Goal: Transaction & Acquisition: Download file/media

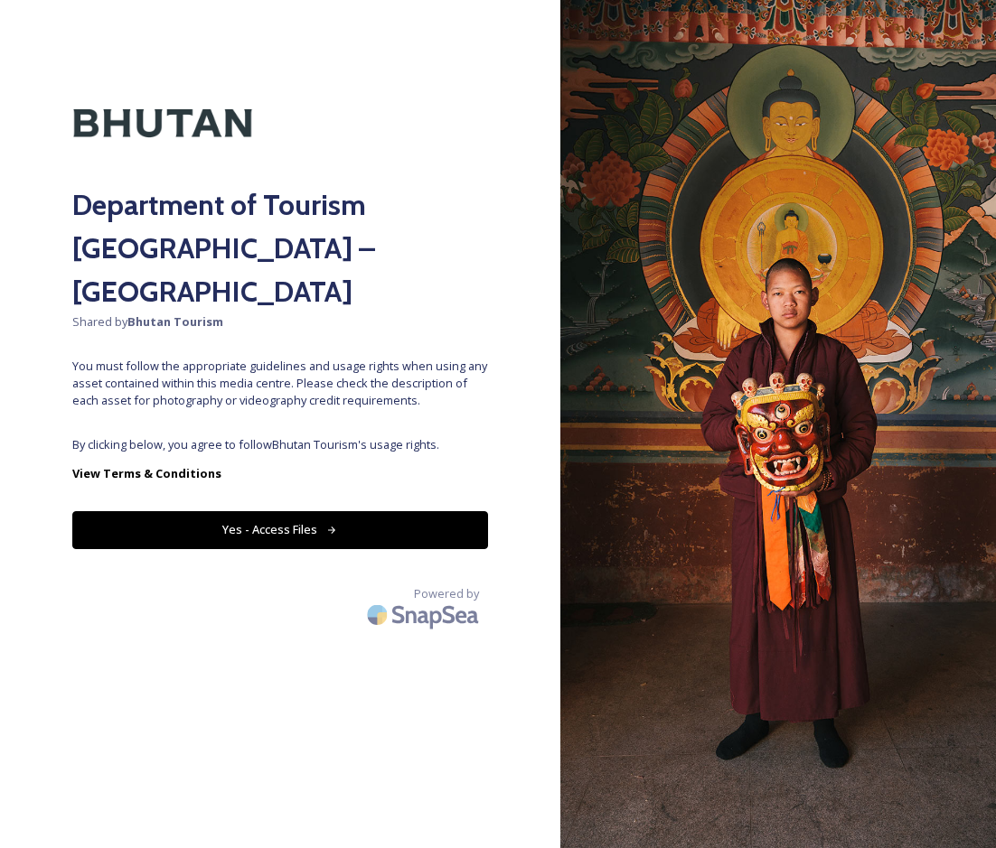
click at [420, 511] on button "Yes - Access Files" at bounding box center [280, 529] width 416 height 37
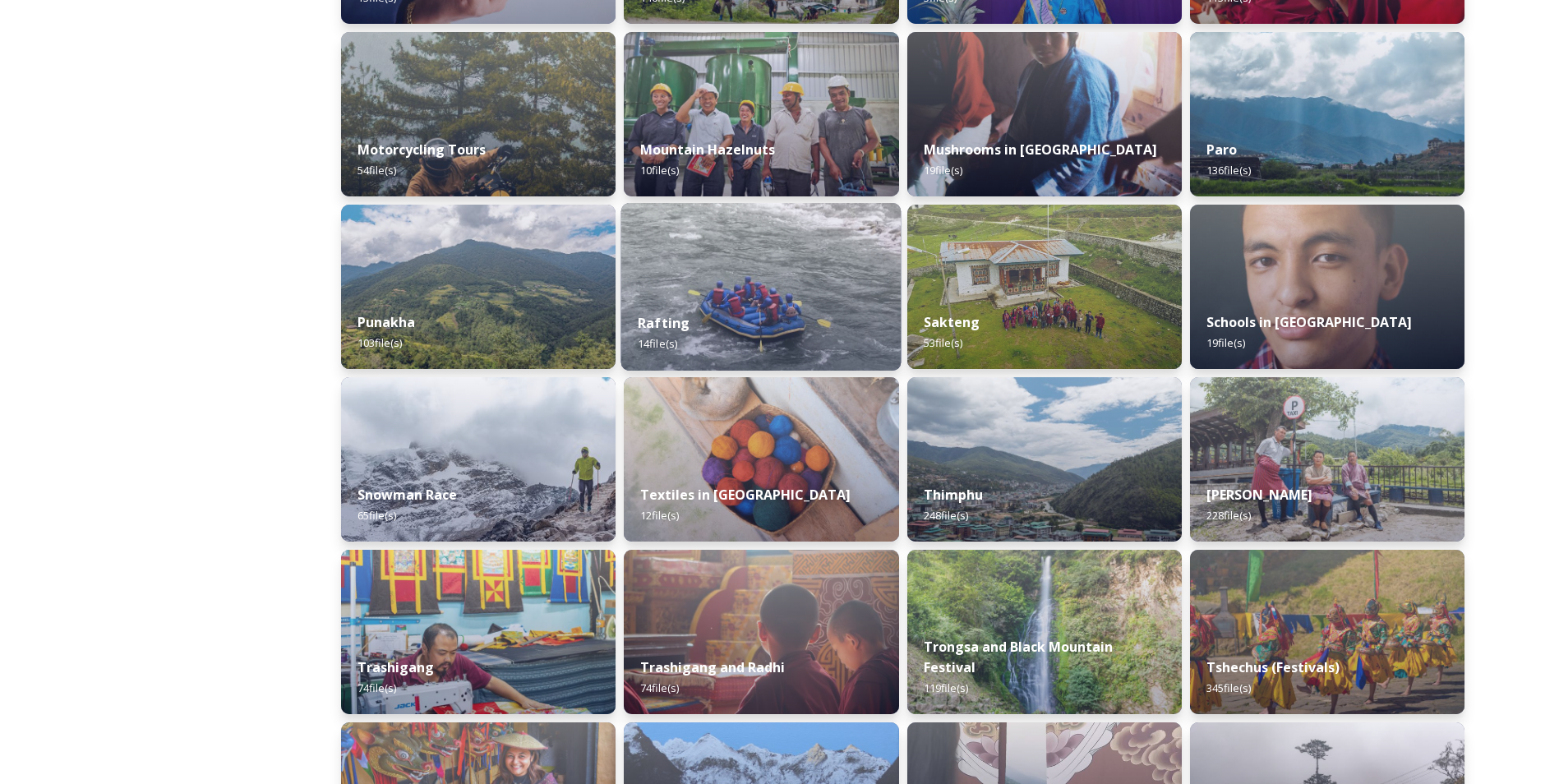
scroll to position [1000, 0]
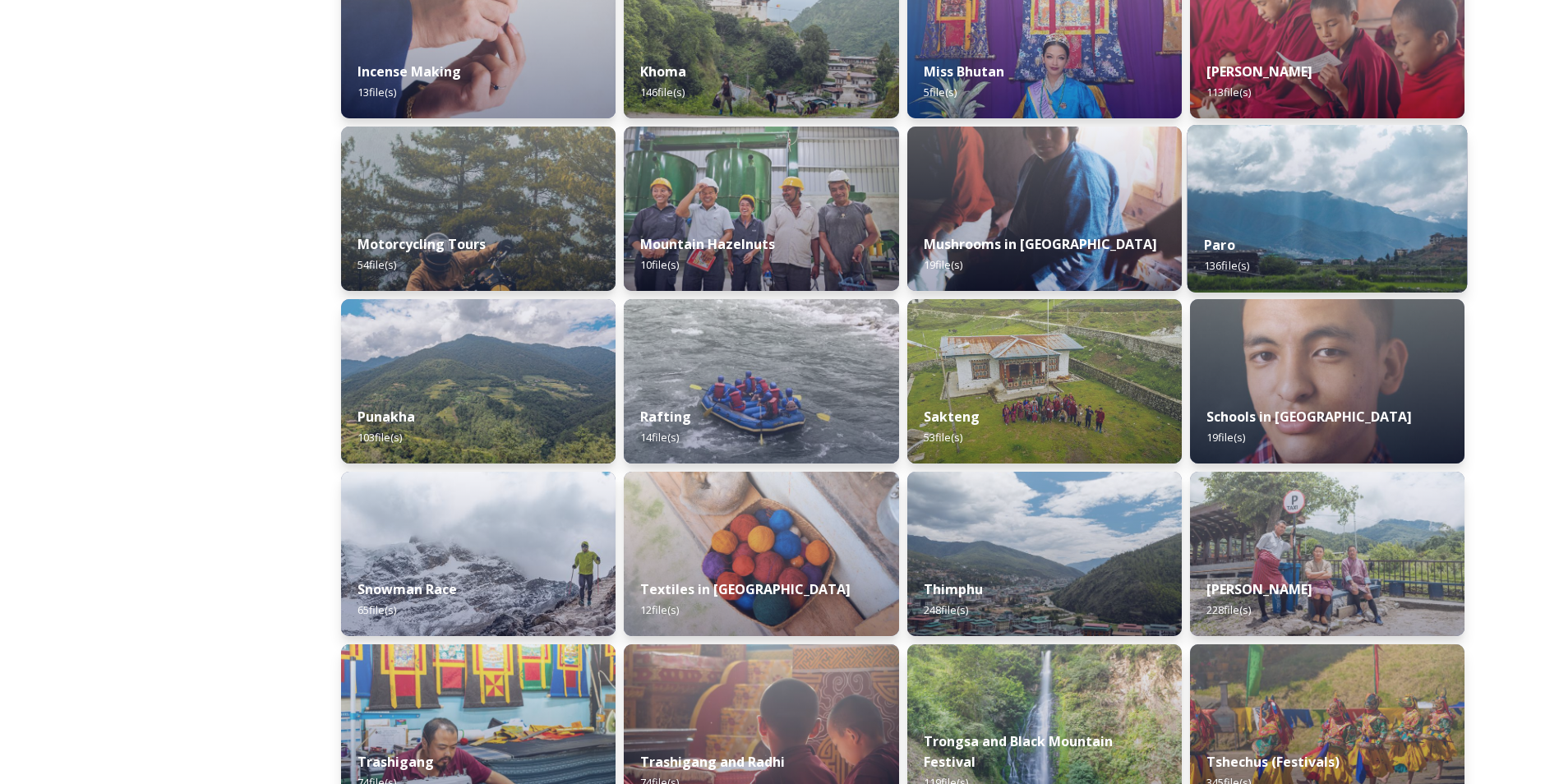
click at [905, 226] on div "Paro 136 file(s)" at bounding box center [1327, 255] width 280 height 75
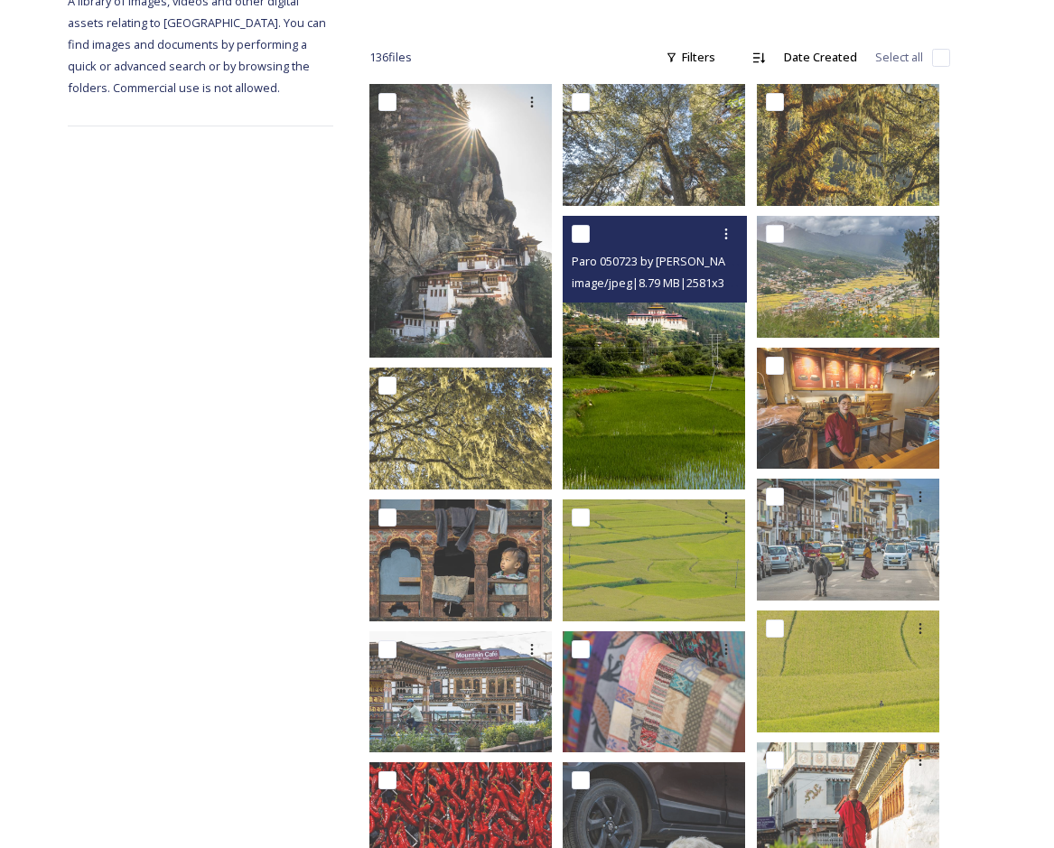
scroll to position [181, 0]
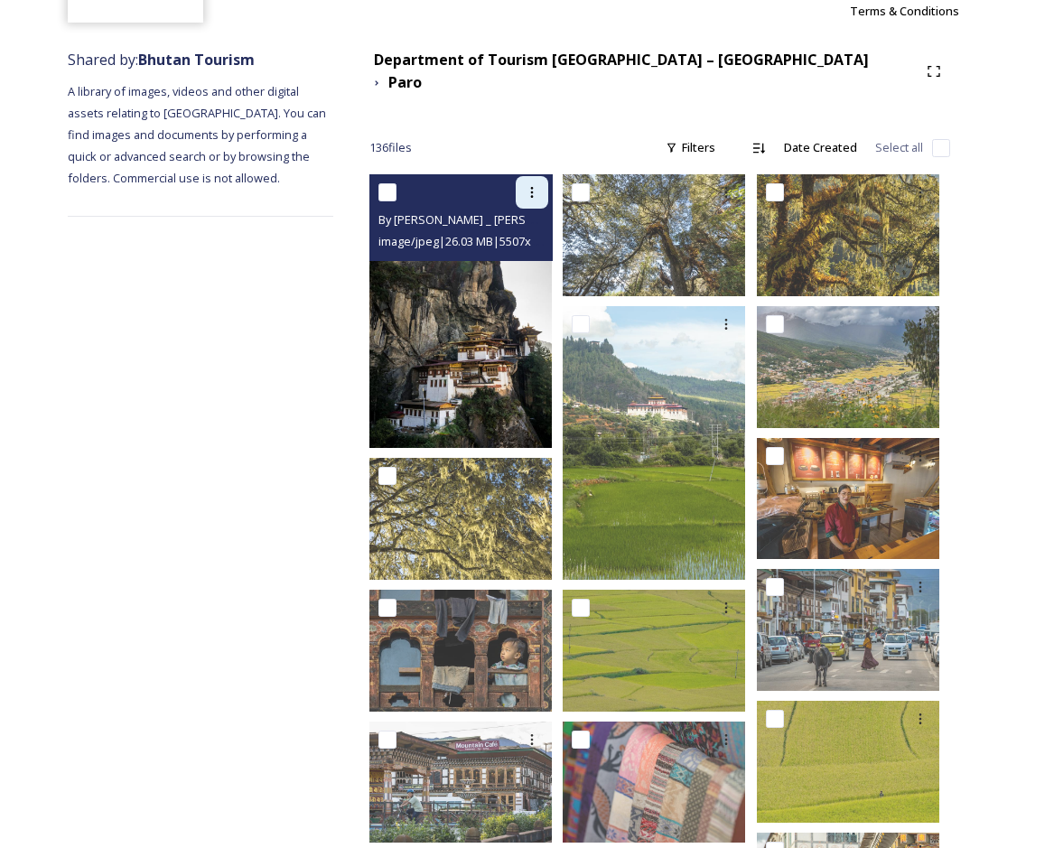
click at [530, 185] on icon at bounding box center [532, 192] width 14 height 14
click at [520, 258] on span "Download" at bounding box center [510, 266] width 55 height 17
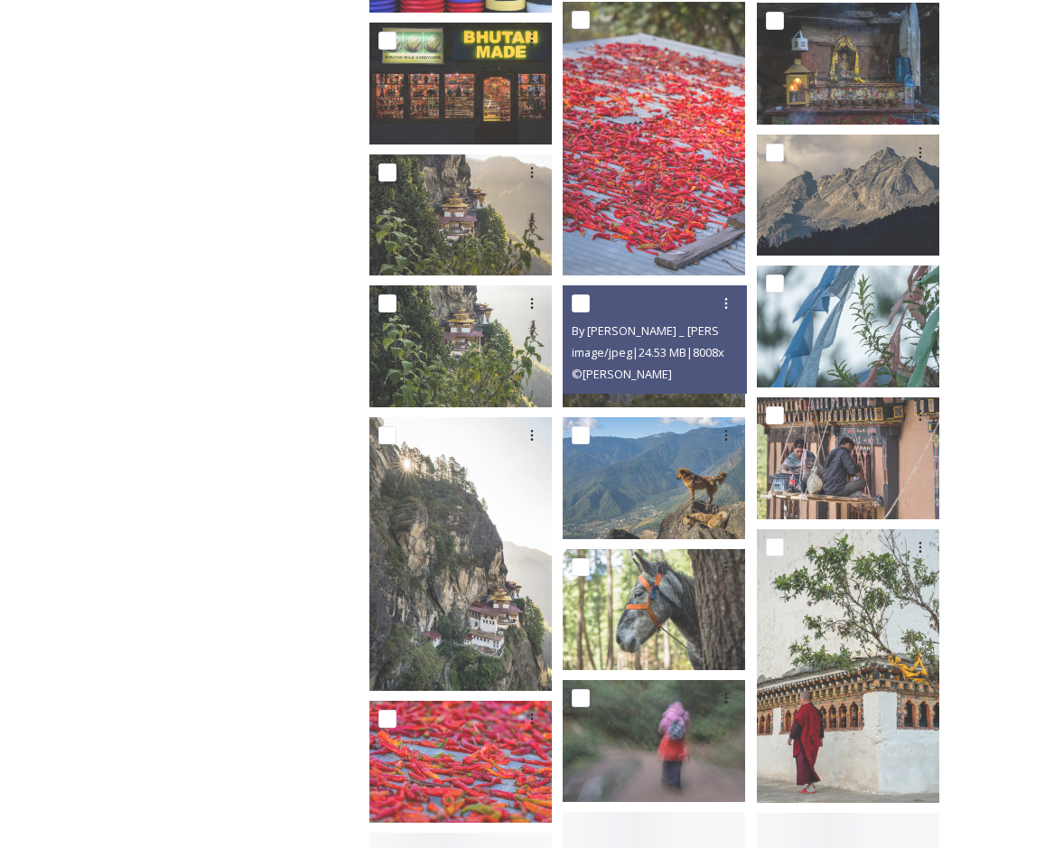
scroll to position [2891, 0]
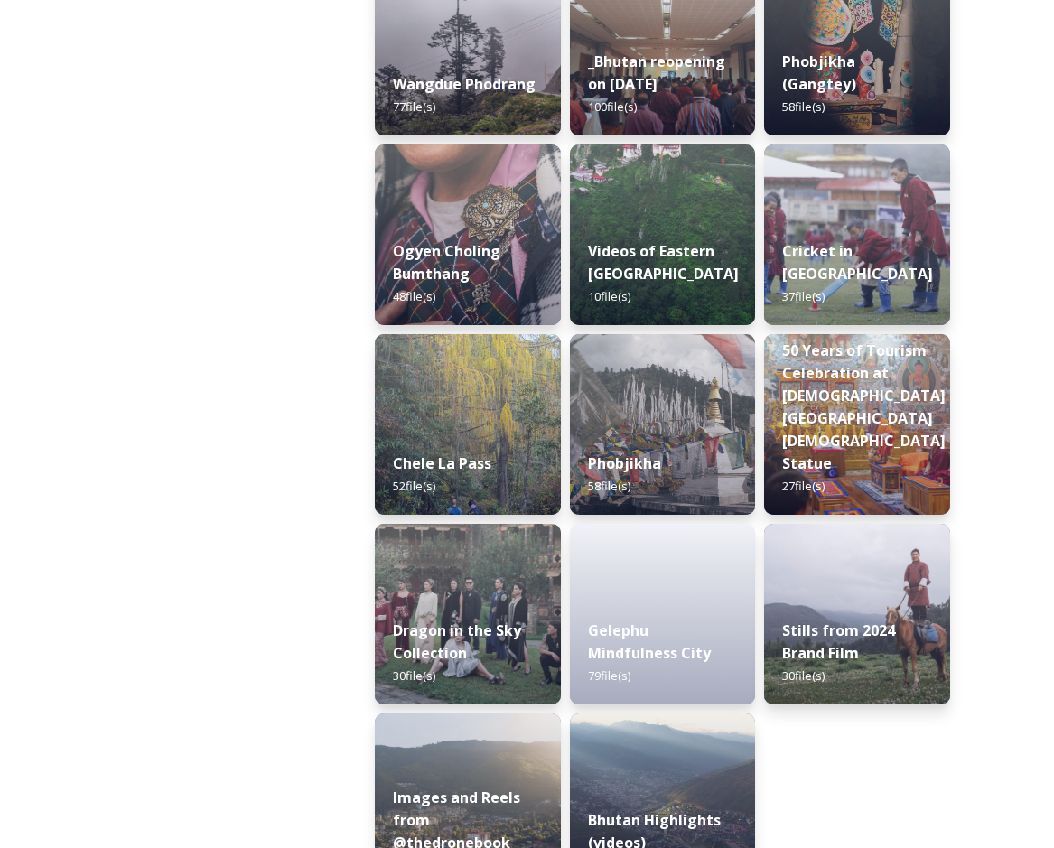
scroll to position [2865, 0]
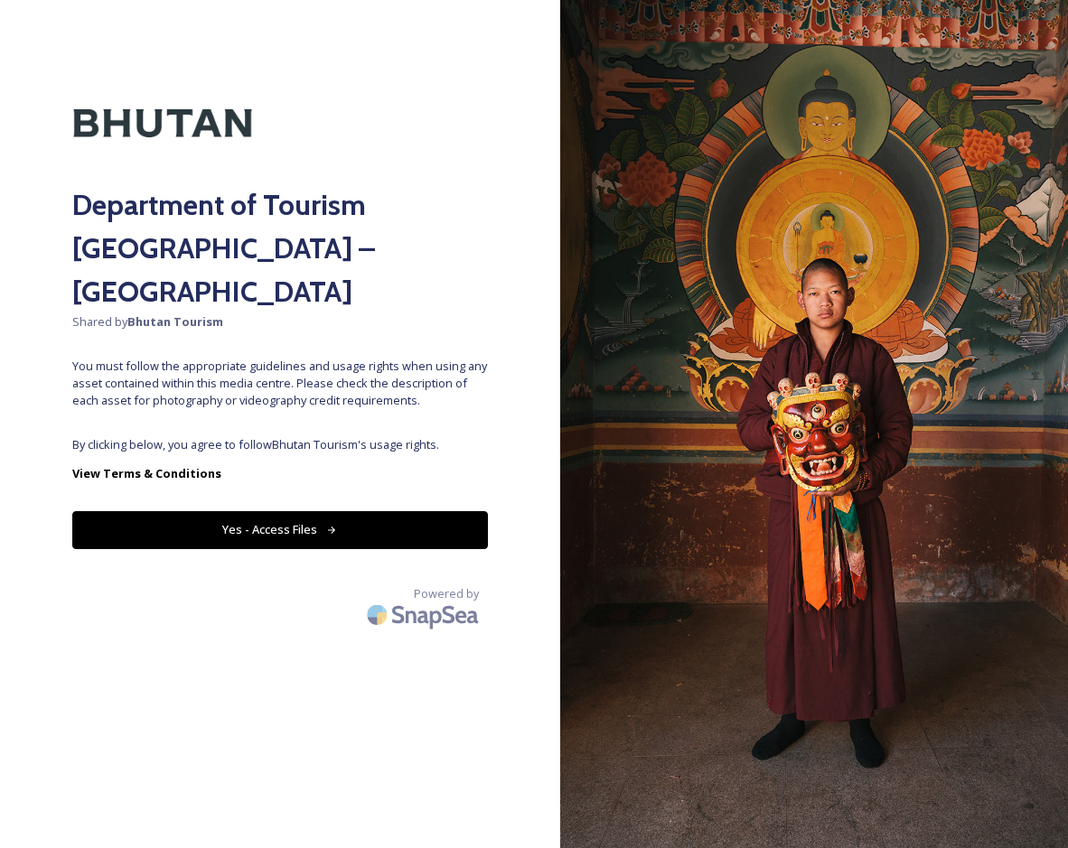
click at [428, 511] on button "Yes - Access Files" at bounding box center [280, 529] width 416 height 37
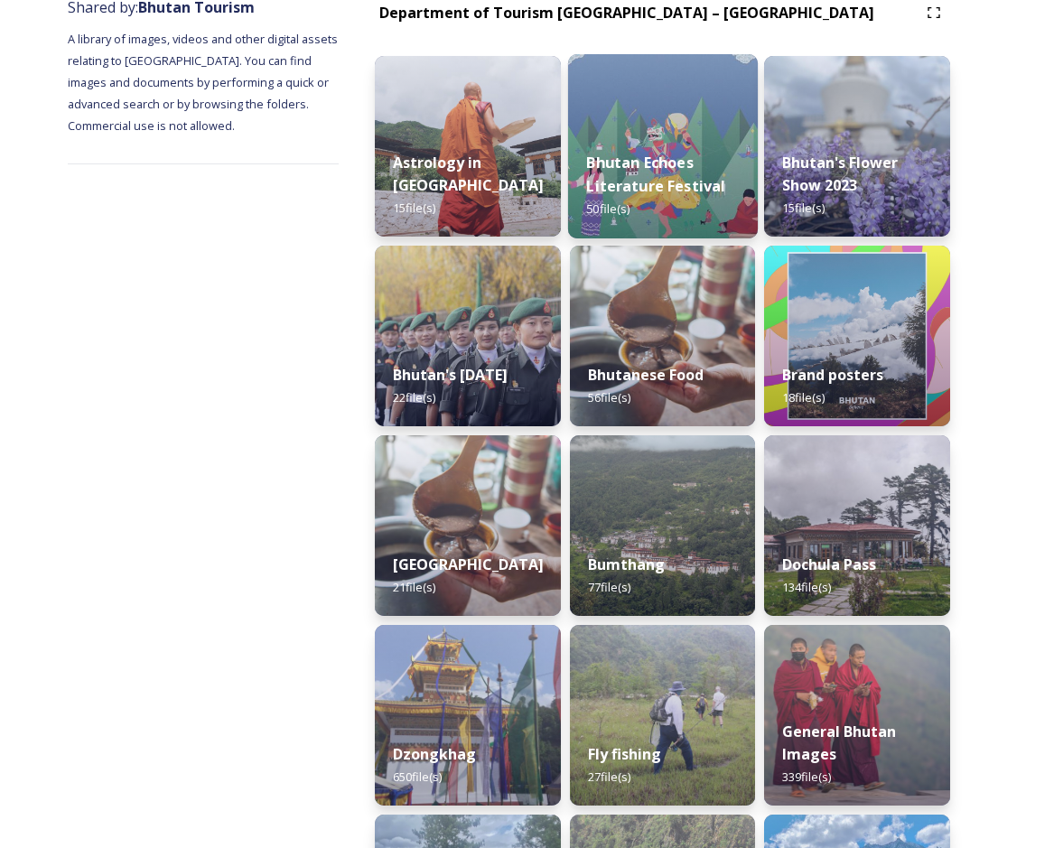
scroll to position [361, 0]
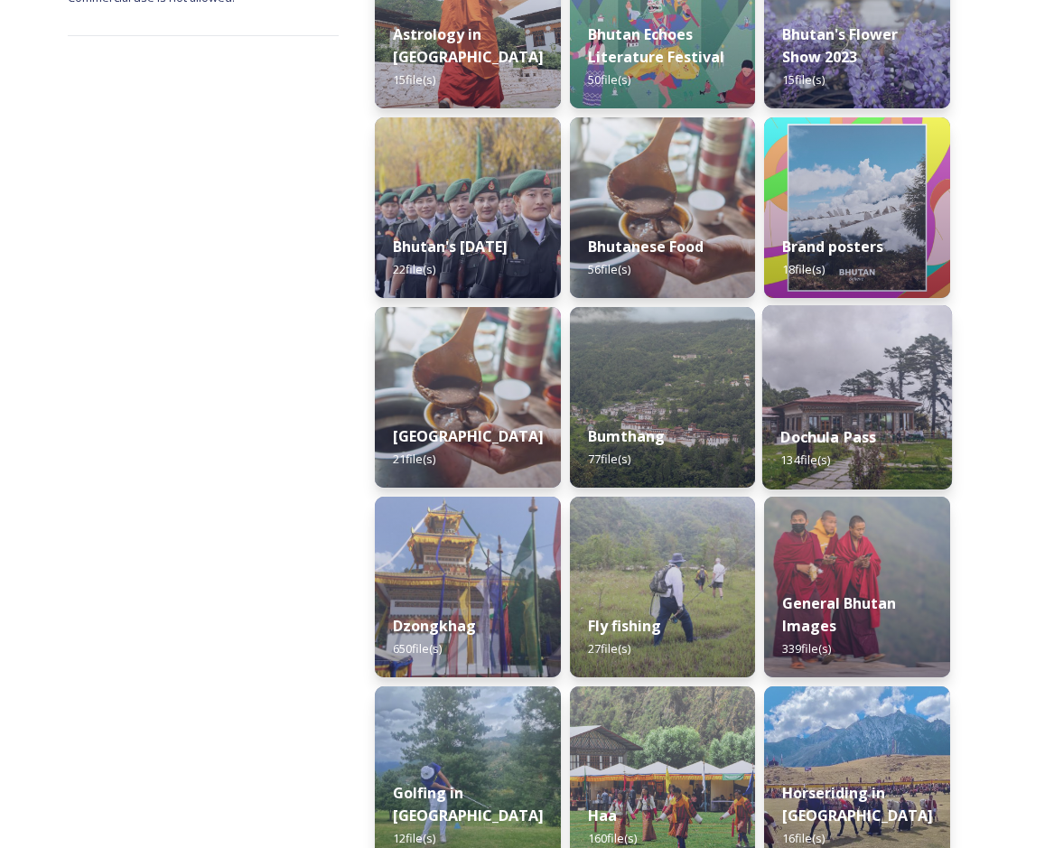
click at [823, 366] on img at bounding box center [858, 397] width 190 height 184
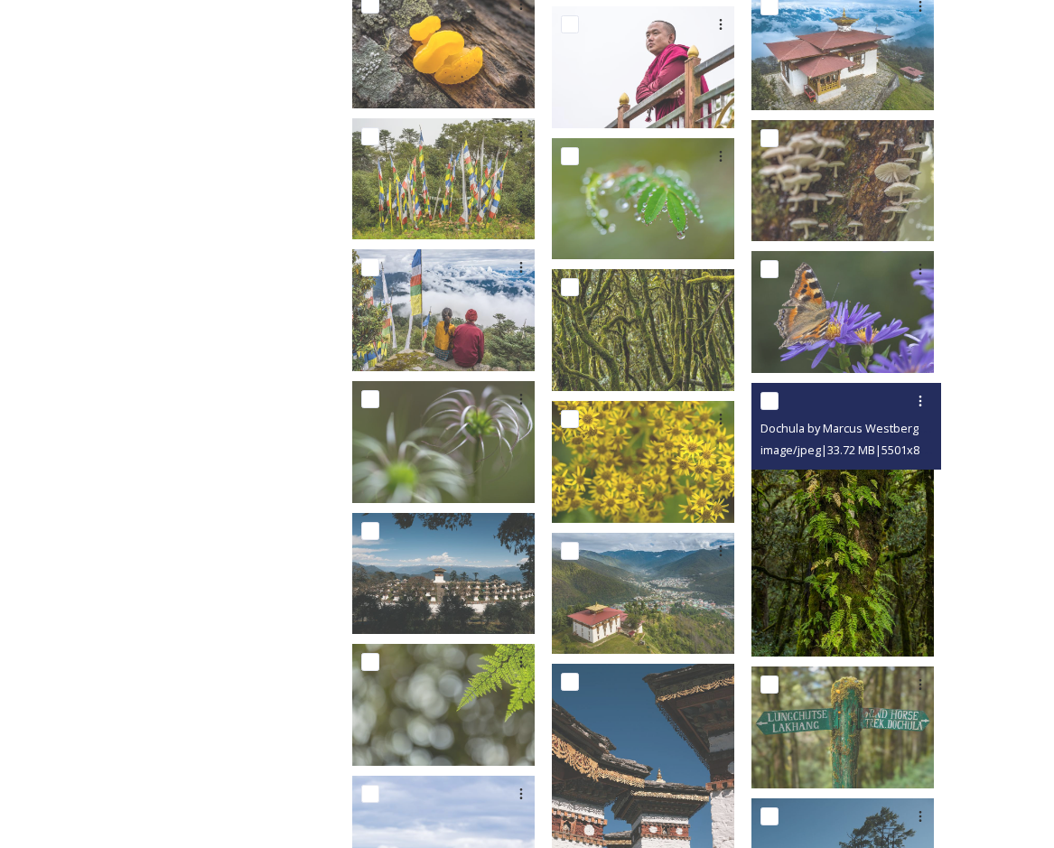
scroll to position [4090, 0]
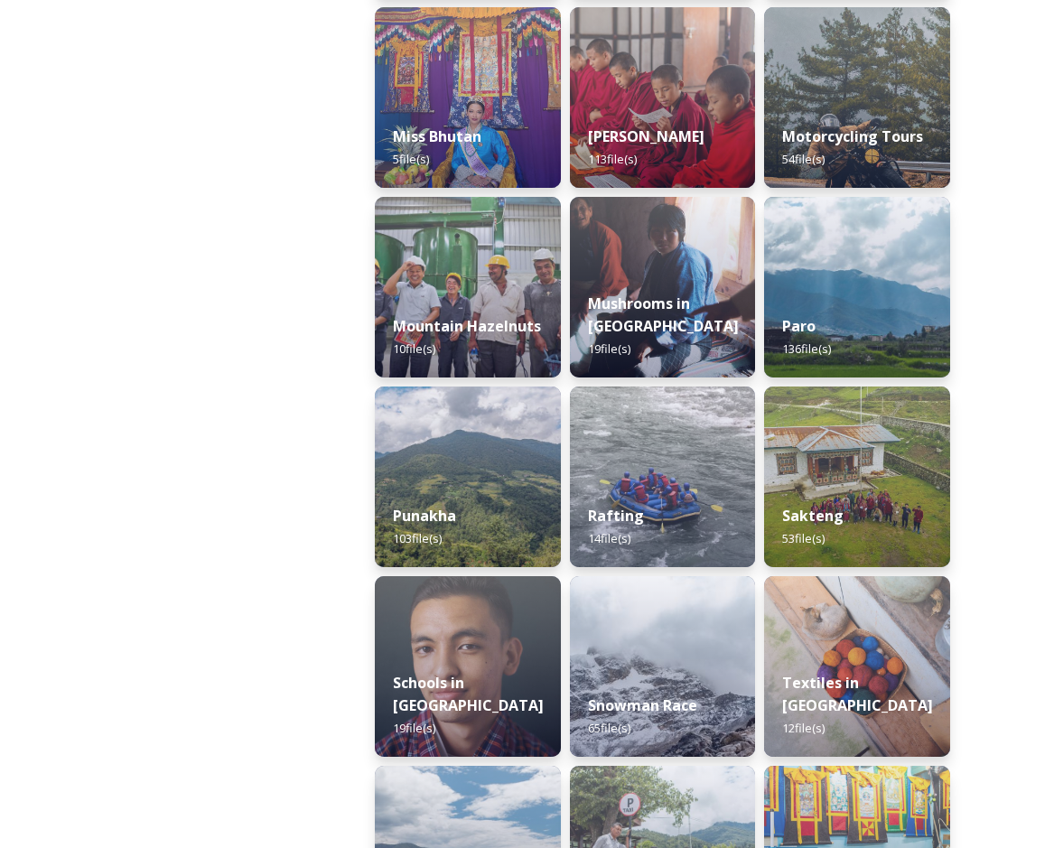
scroll to position [1717, 0]
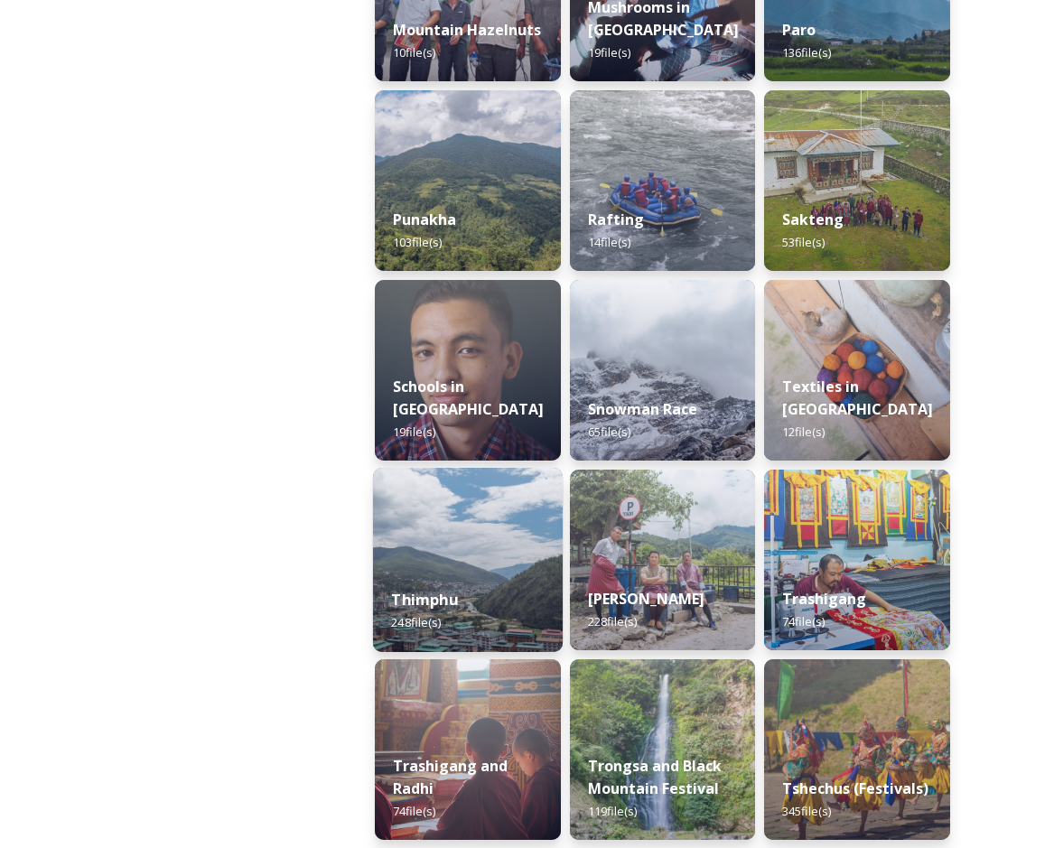
click at [482, 516] on img at bounding box center [468, 560] width 190 height 184
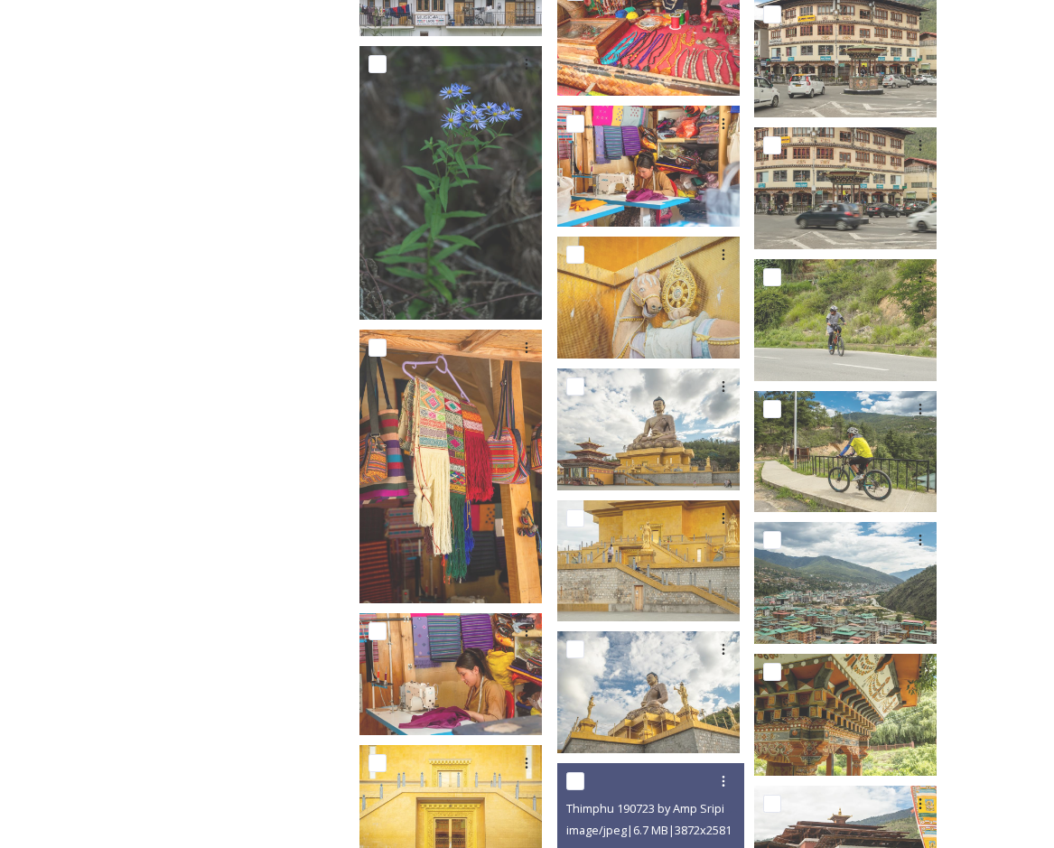
scroll to position [7583, 0]
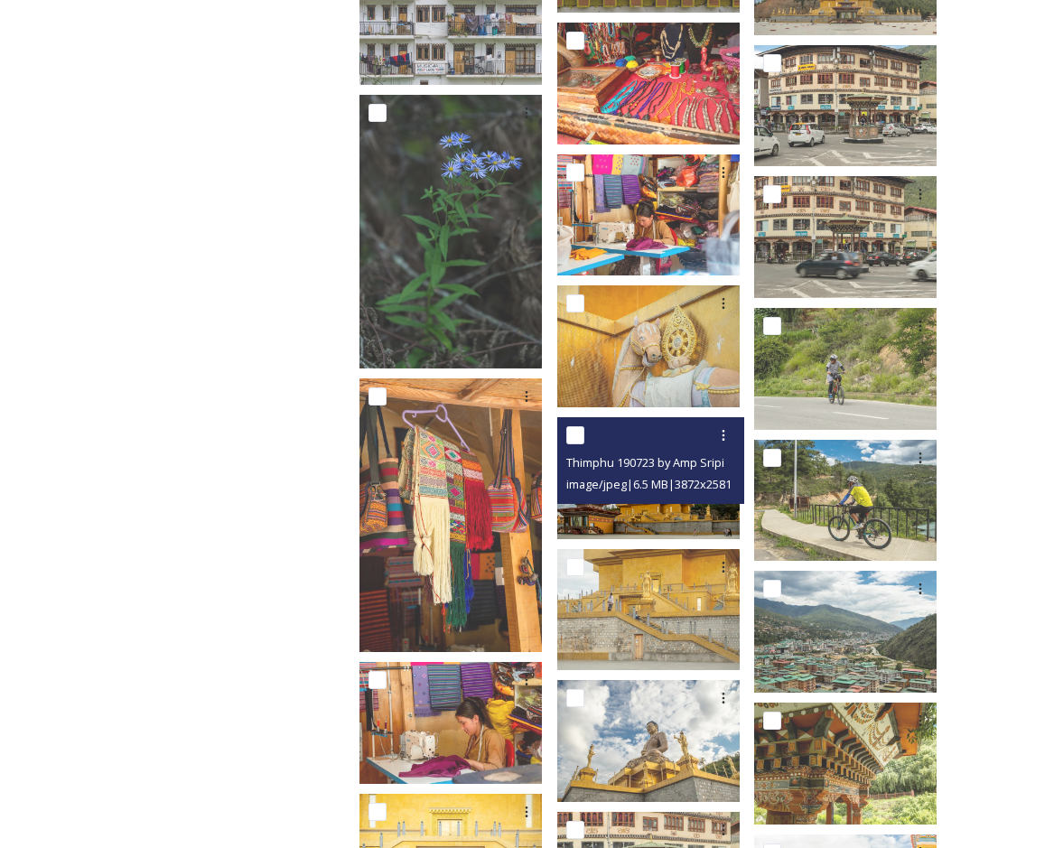
click at [691, 511] on img at bounding box center [648, 478] width 183 height 122
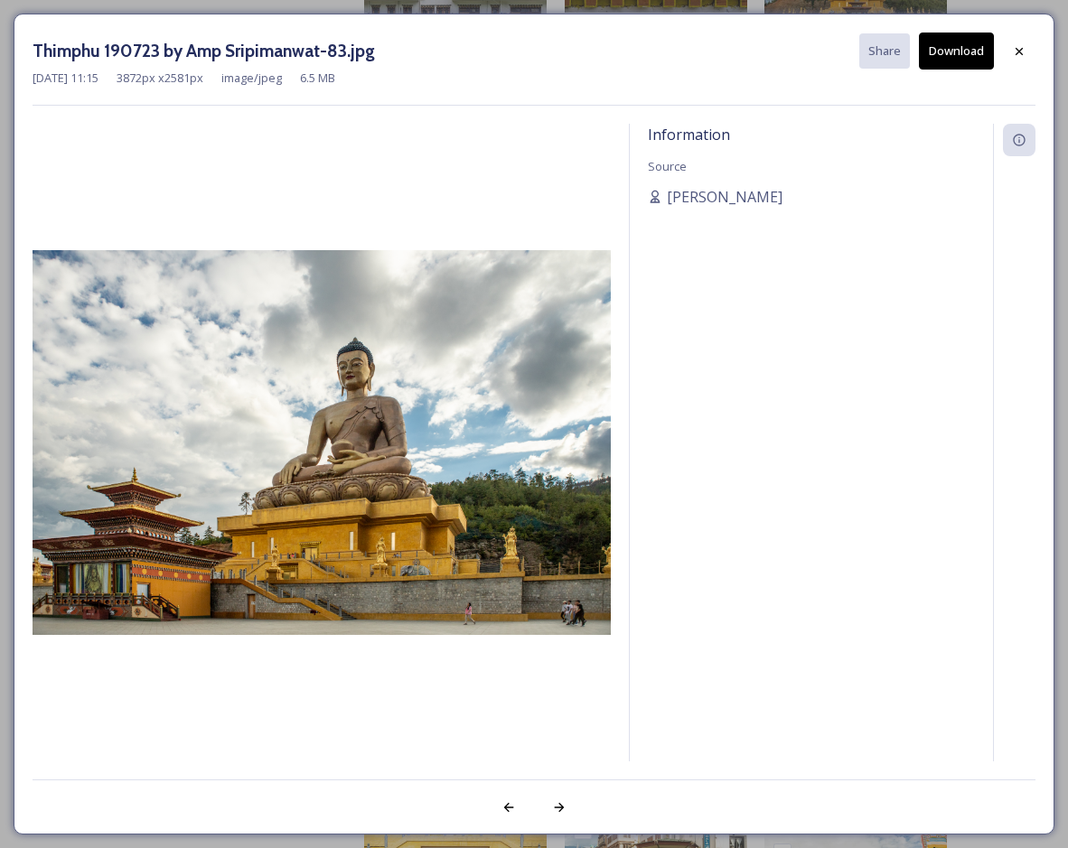
click at [966, 60] on button "Download" at bounding box center [956, 51] width 75 height 37
click at [1013, 48] on icon at bounding box center [1019, 51] width 14 height 14
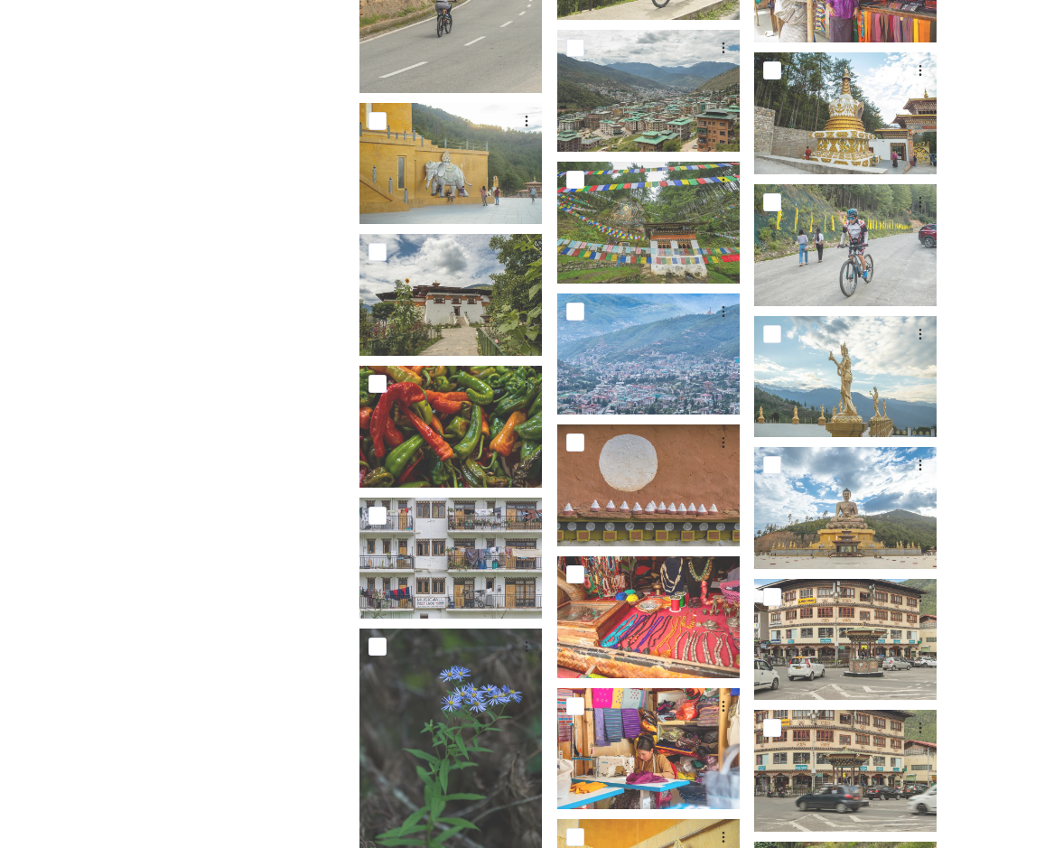
scroll to position [7041, 0]
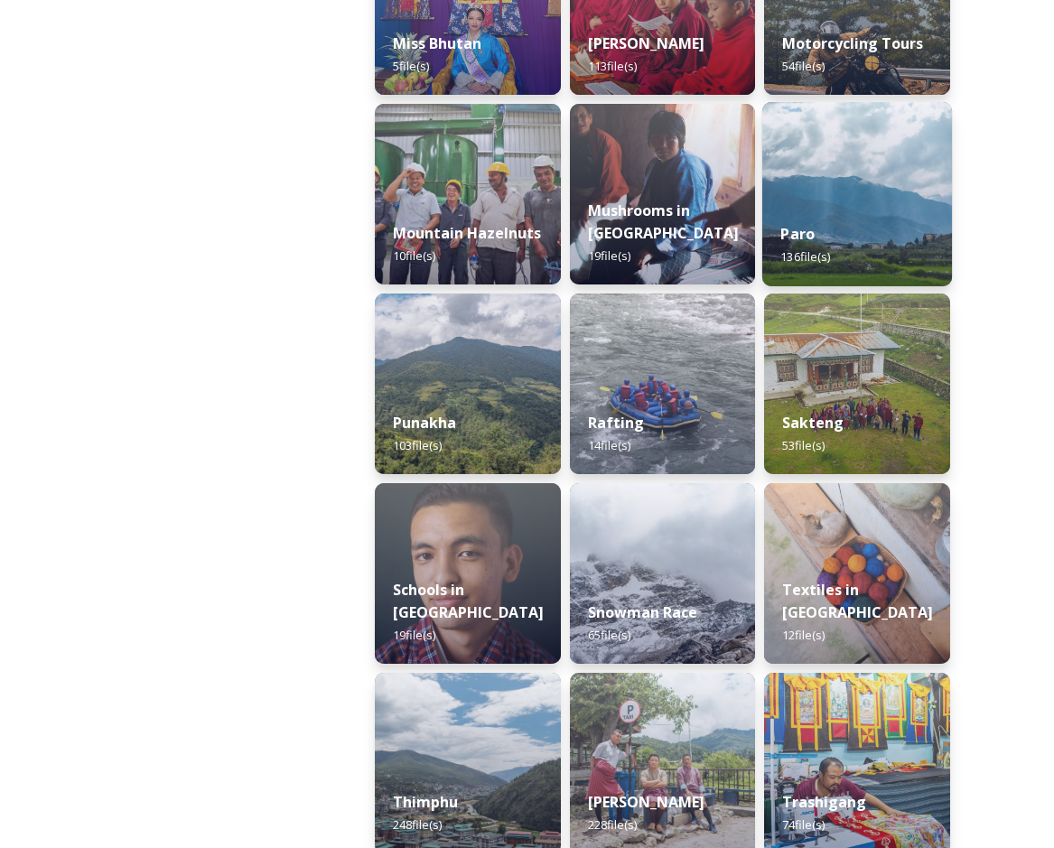
scroll to position [1446, 0]
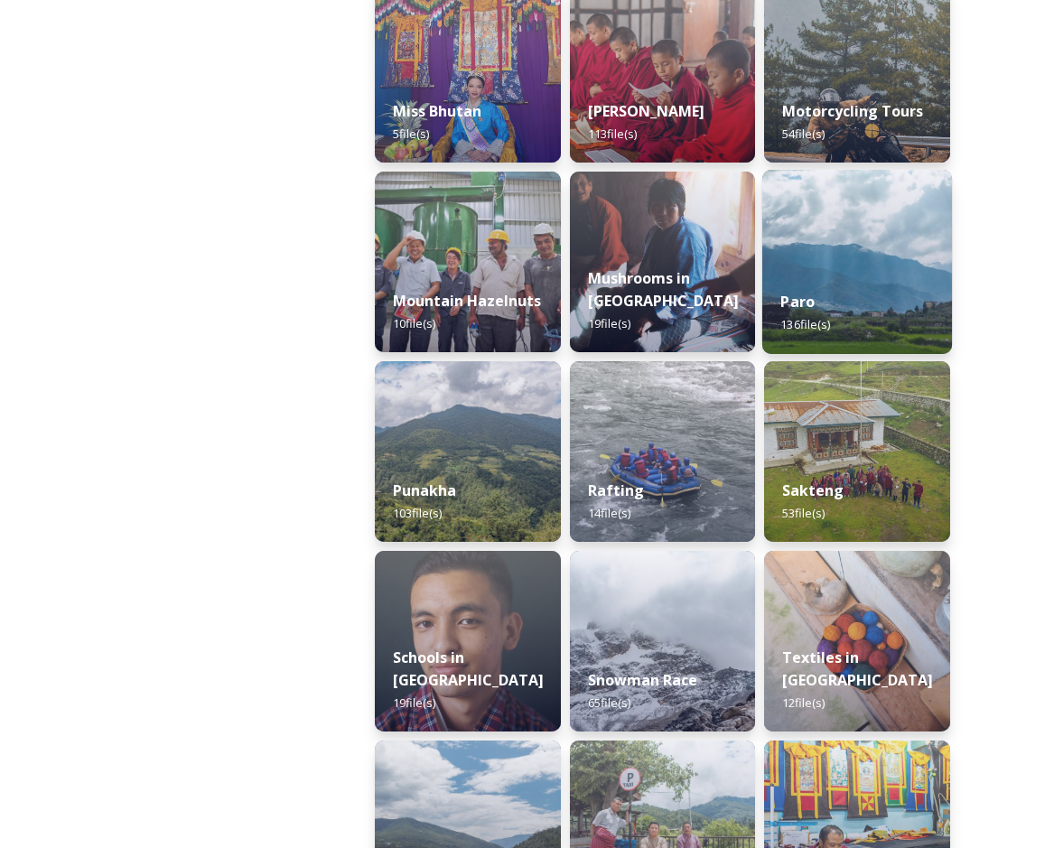
click at [851, 293] on div "Paro 136 file(s)" at bounding box center [858, 313] width 190 height 82
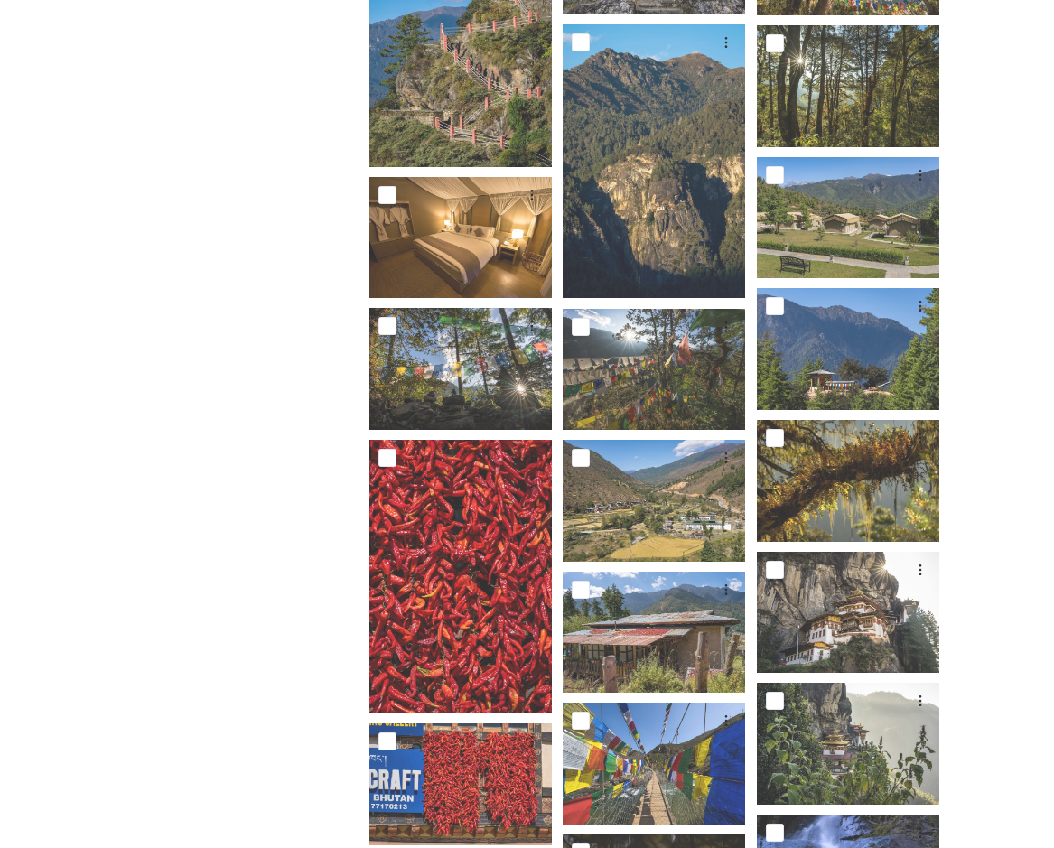
scroll to position [1577, 0]
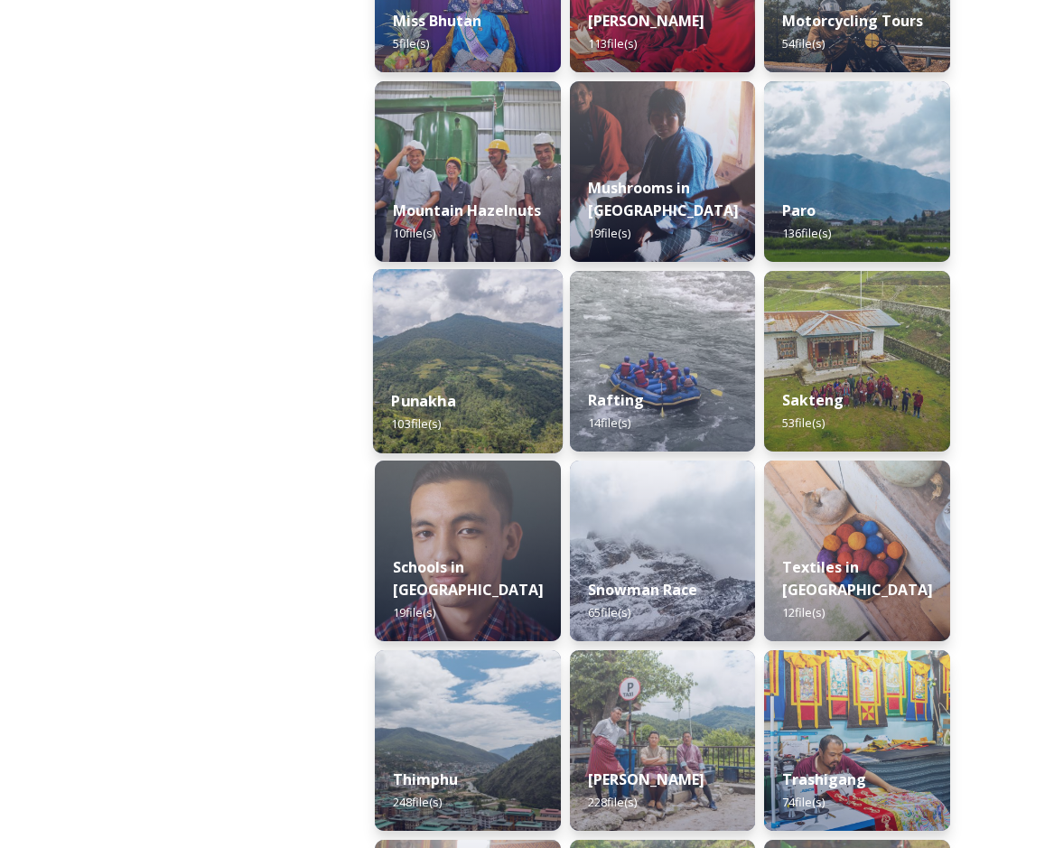
scroll to position [1626, 0]
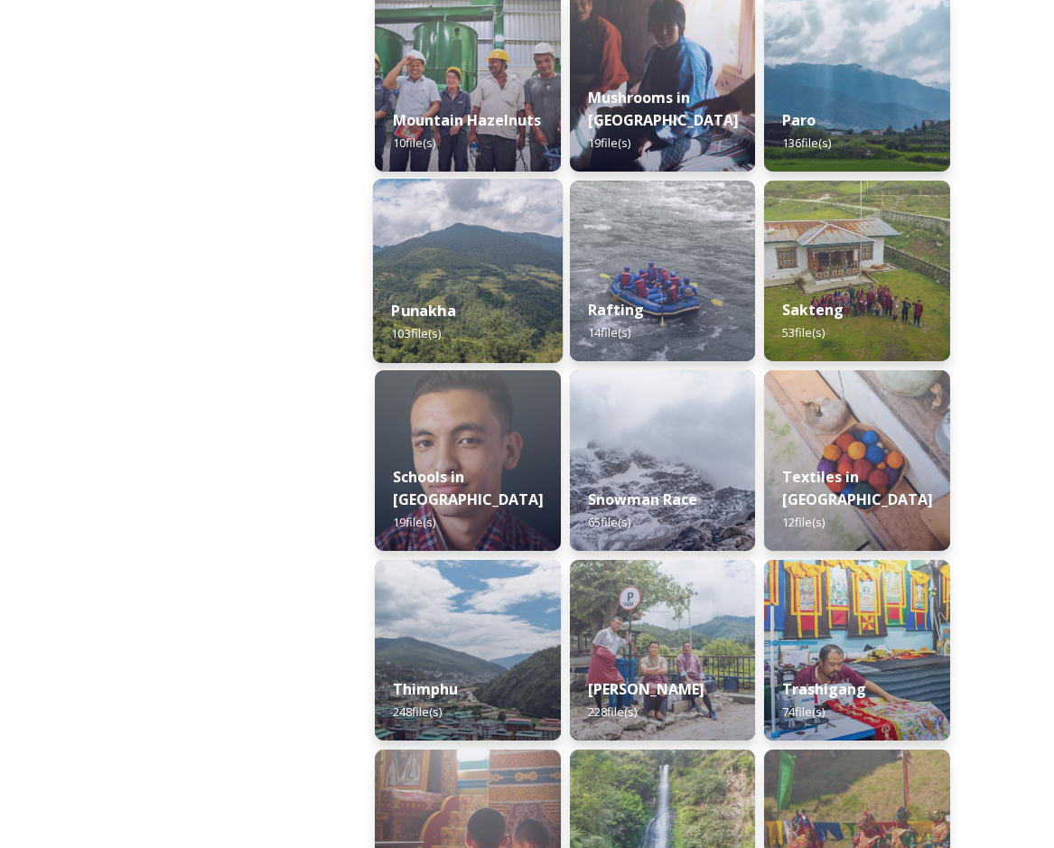
click at [448, 286] on div "Punakha 103 file(s)" at bounding box center [468, 322] width 190 height 82
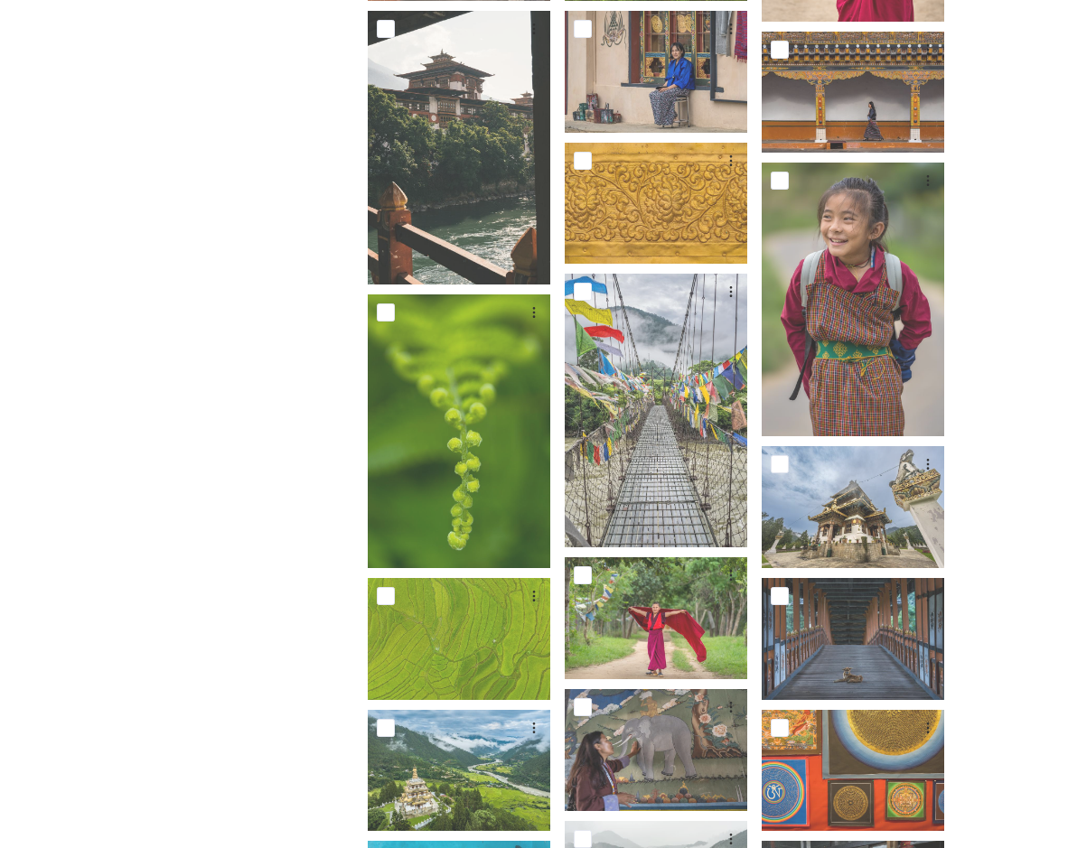
scroll to position [2099, 0]
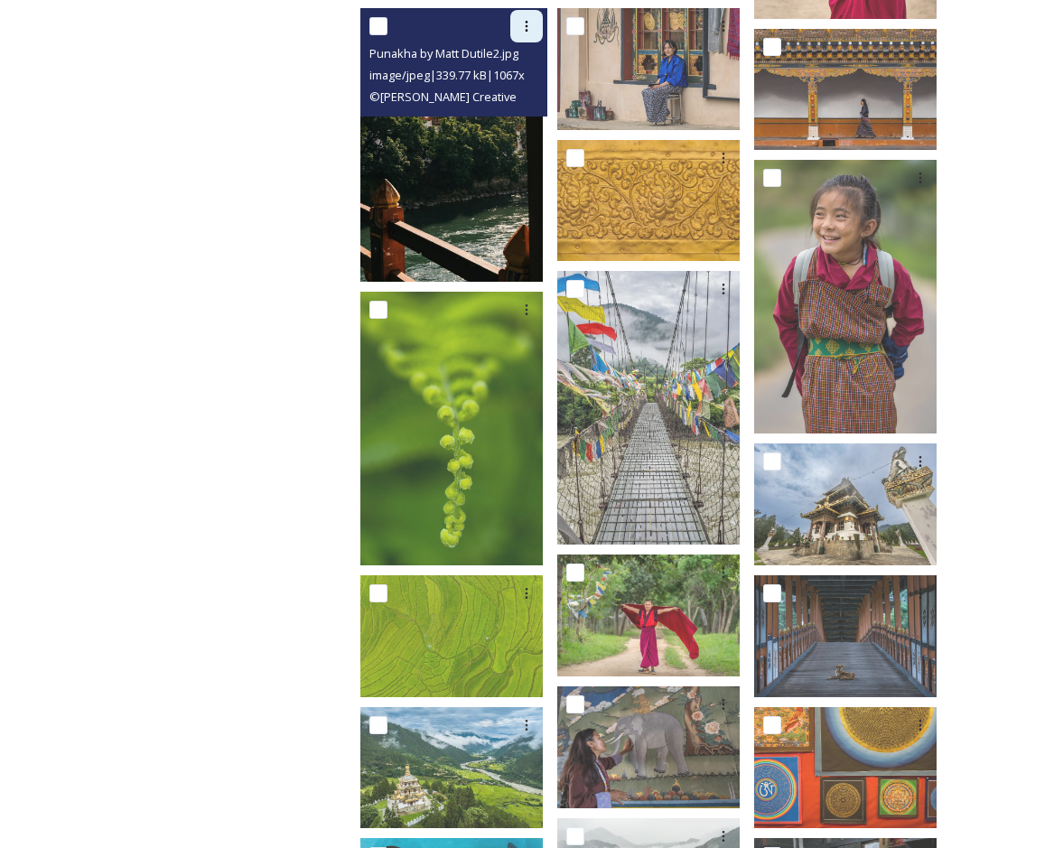
click at [534, 19] on icon at bounding box center [527, 26] width 14 height 14
click at [523, 92] on span "Download" at bounding box center [505, 100] width 55 height 17
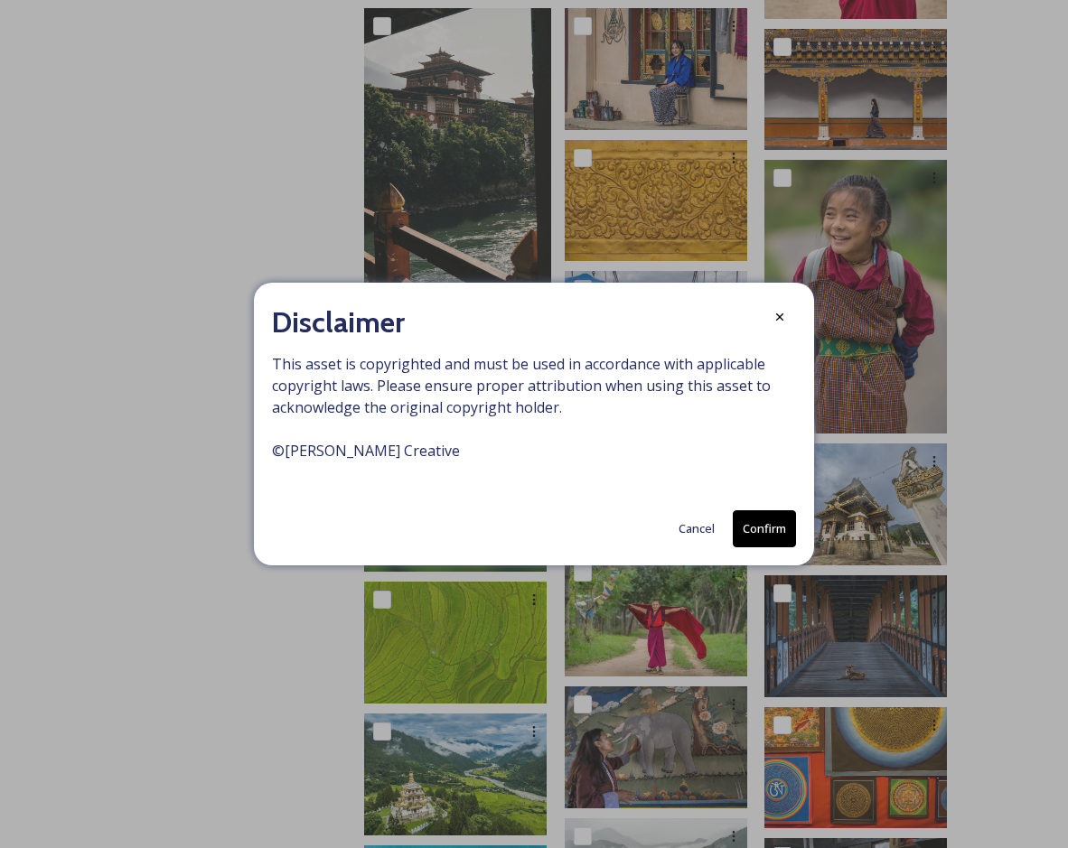
click at [754, 522] on button "Confirm" at bounding box center [764, 528] width 63 height 37
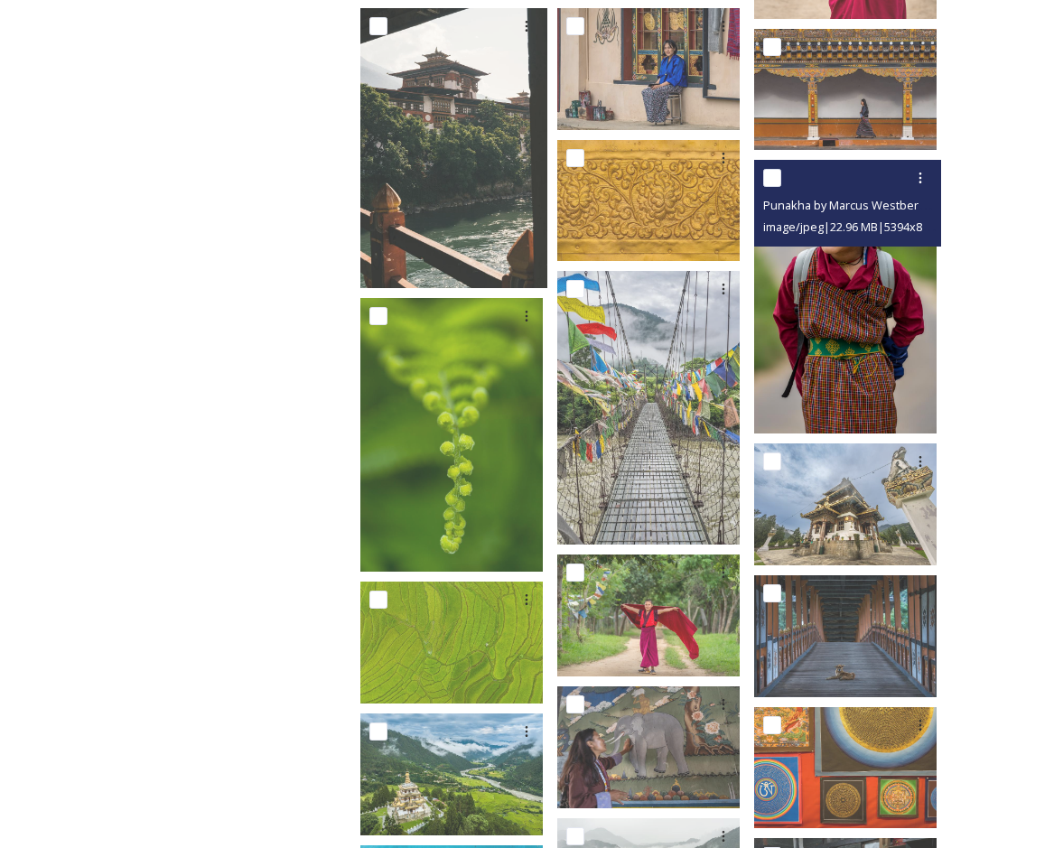
click at [788, 331] on img at bounding box center [845, 297] width 183 height 274
